Goal: Information Seeking & Learning: Learn about a topic

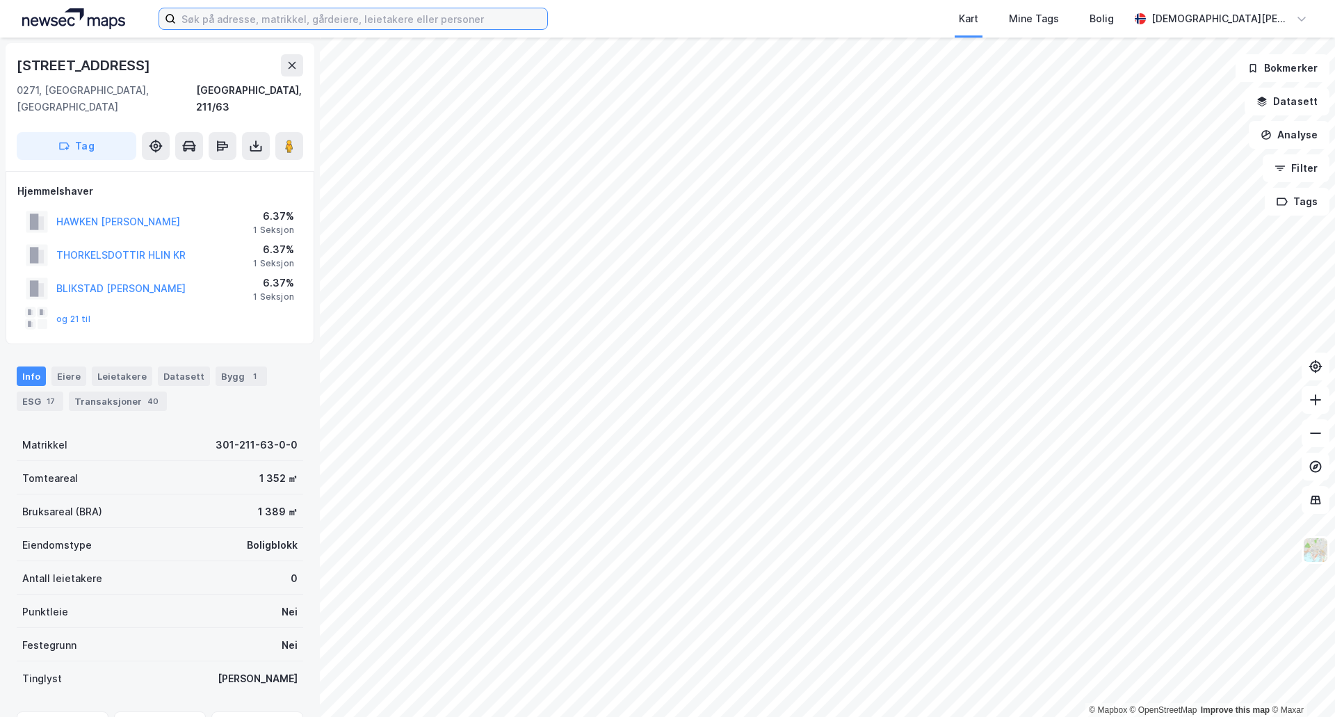
click at [277, 13] on input at bounding box center [361, 18] width 371 height 21
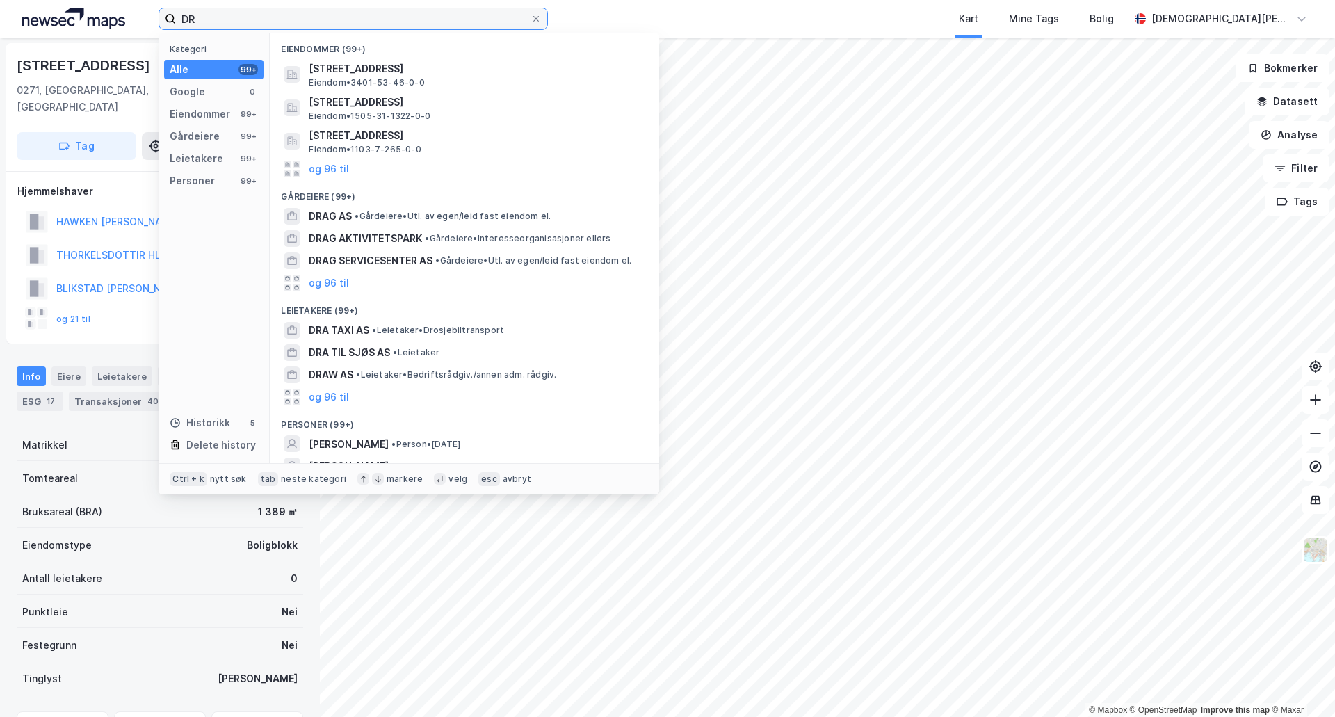
type input "D"
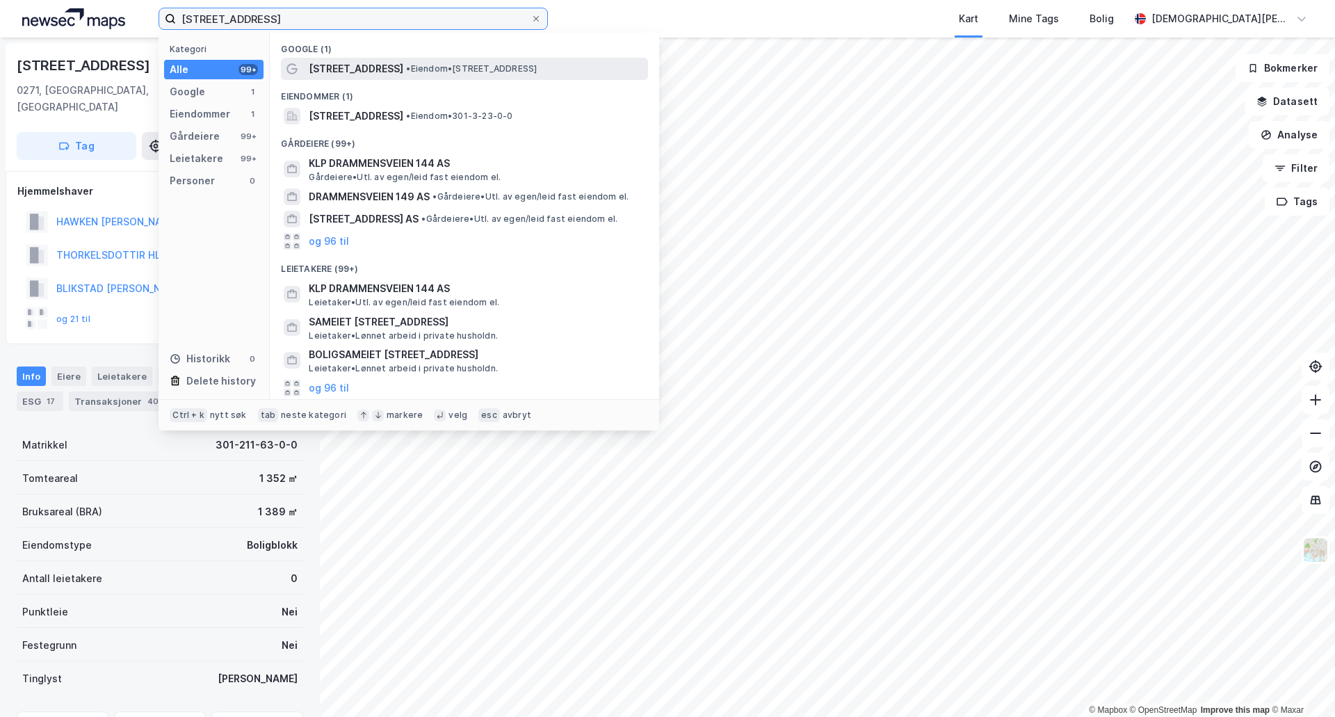
type input "[STREET_ADDRESS]"
click at [486, 76] on div "[STREET_ADDRESS] • Eiendom • [STREET_ADDRESS]" at bounding box center [477, 69] width 337 height 17
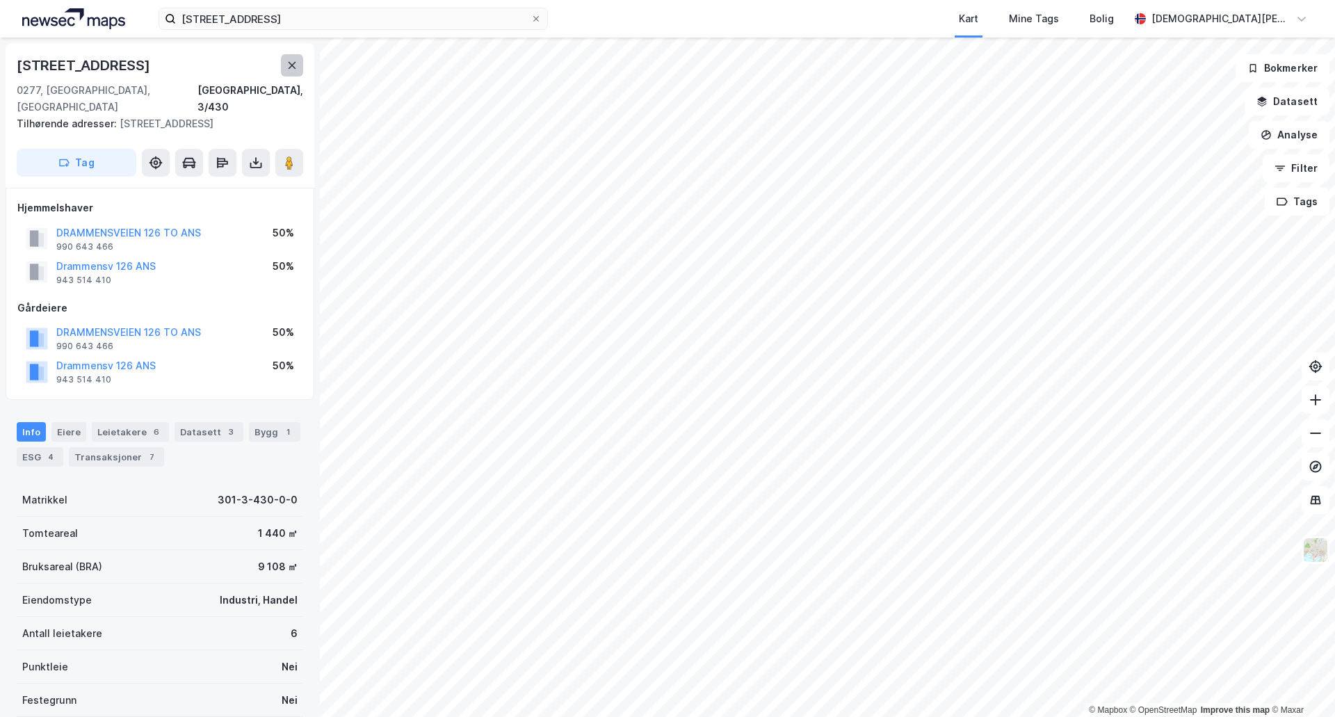
click at [293, 67] on icon at bounding box center [293, 65] width 8 height 7
